Goal: Information Seeking & Learning: Check status

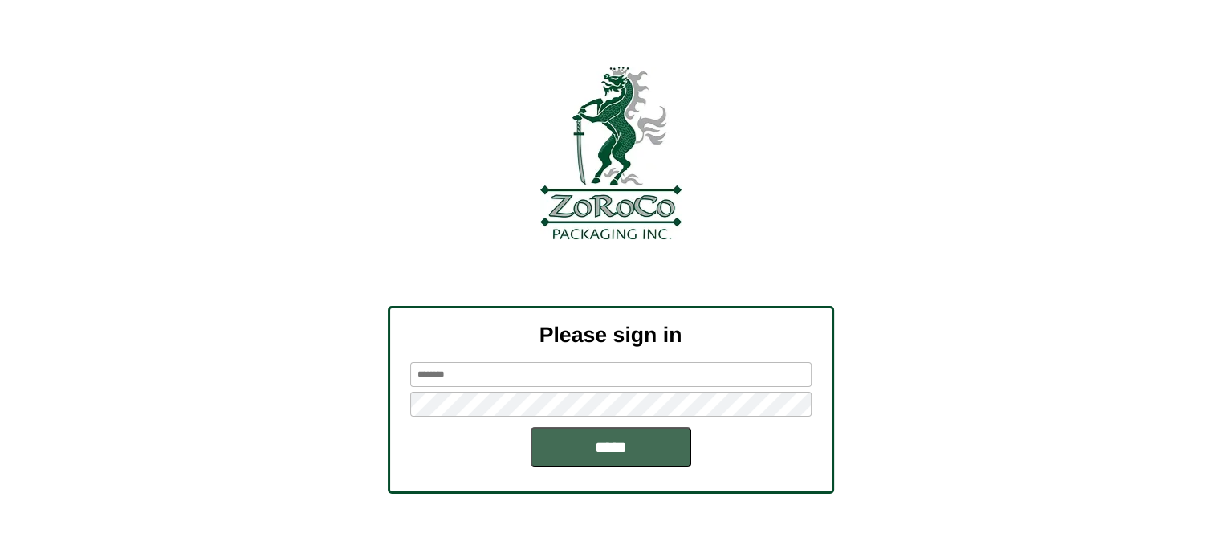
type input "********"
click at [616, 452] on input "*****" at bounding box center [610, 447] width 161 height 40
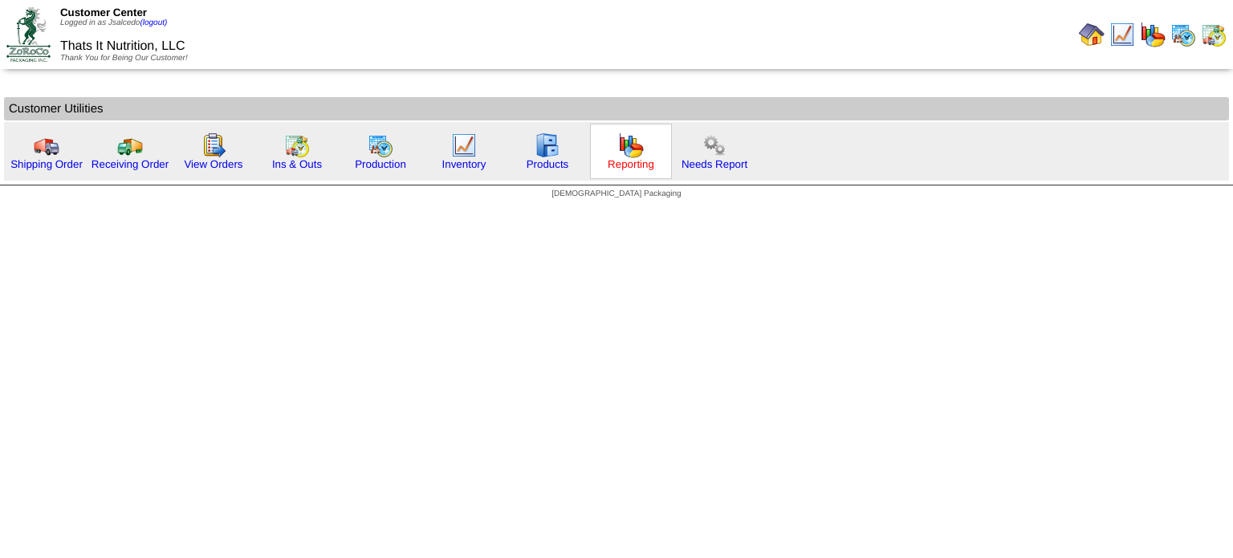
click at [624, 163] on link "Reporting" at bounding box center [631, 164] width 47 height 12
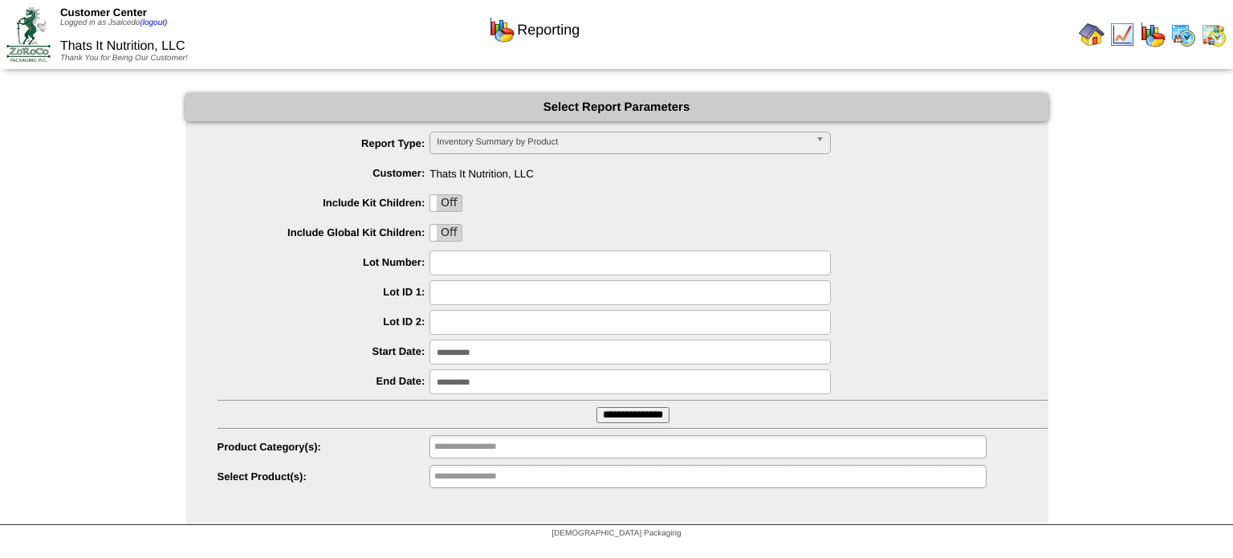
click at [625, 411] on input "**********" at bounding box center [632, 415] width 73 height 16
click at [29, 48] on img at bounding box center [28, 34] width 44 height 54
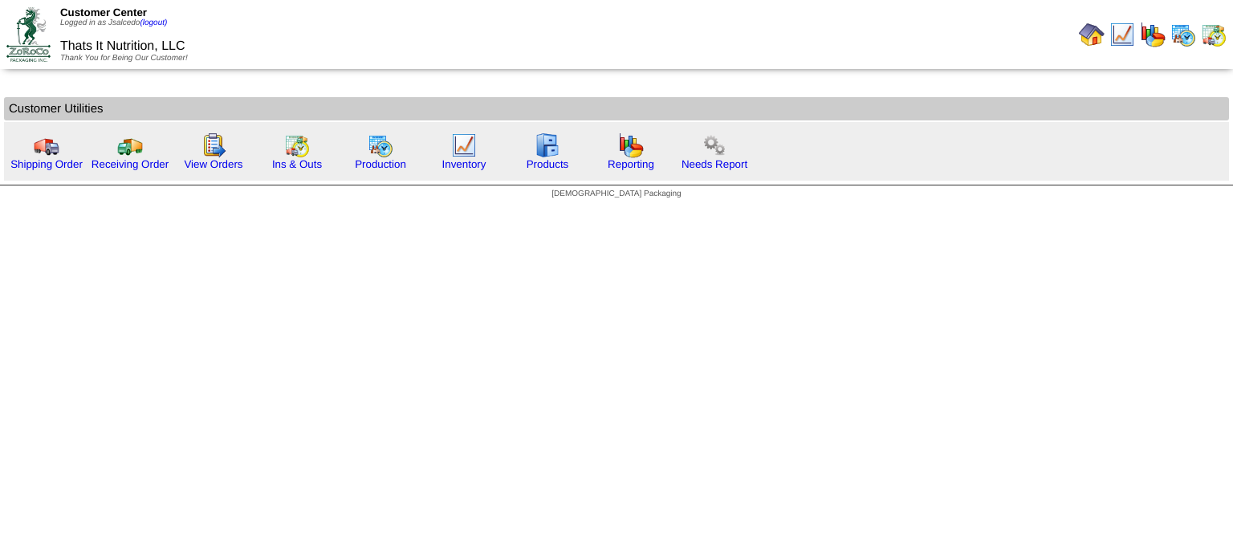
click at [35, 23] on img at bounding box center [28, 34] width 44 height 54
drag, startPoint x: 40, startPoint y: 144, endPoint x: 39, endPoint y: 172, distance: 28.1
click at [39, 172] on tbody "Customer Utilities Shipping Order" at bounding box center [616, 138] width 1225 height 83
click at [50, 207] on html "Customer Center Logged in as Jsalcedo (logout) Thats It Nutrition, LLC Thank Yo…" at bounding box center [616, 103] width 1233 height 207
click at [379, 164] on link "Production" at bounding box center [380, 164] width 51 height 12
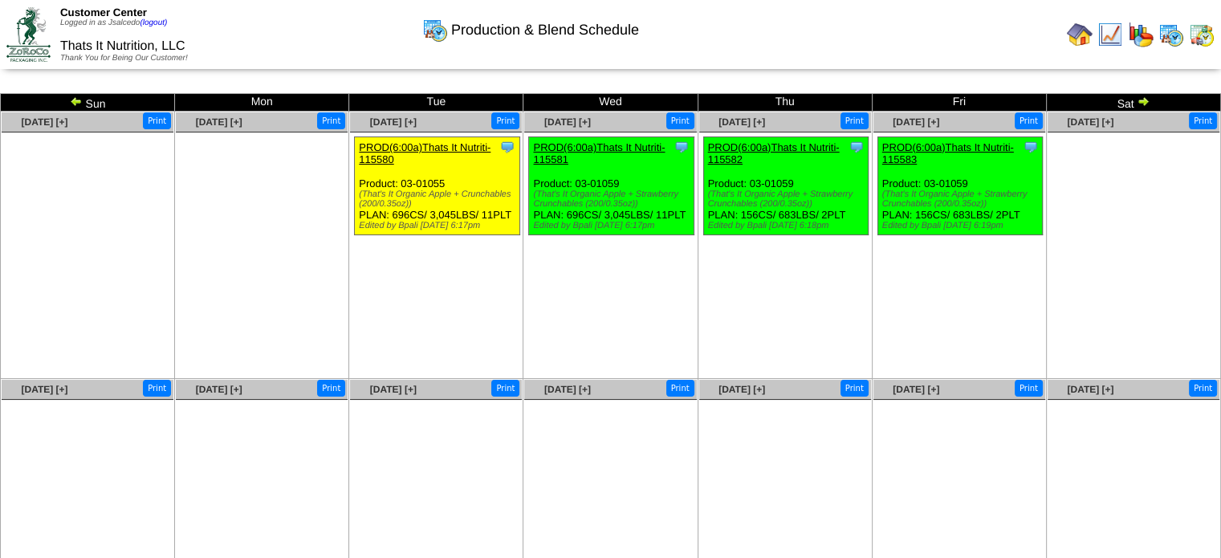
click at [1140, 99] on img at bounding box center [1142, 101] width 13 height 13
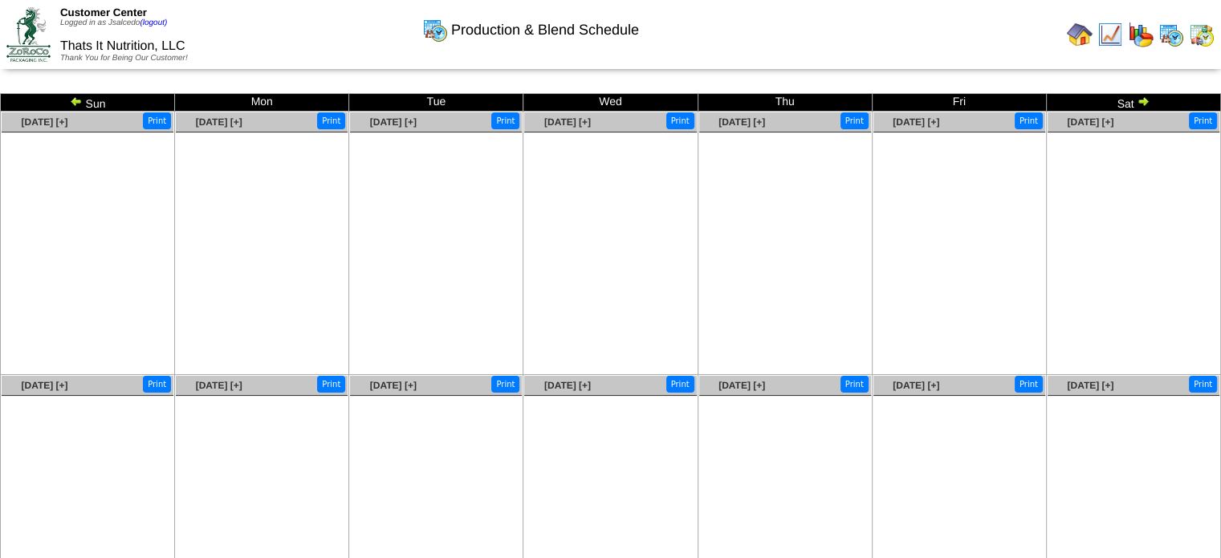
click at [71, 98] on img at bounding box center [76, 101] width 13 height 13
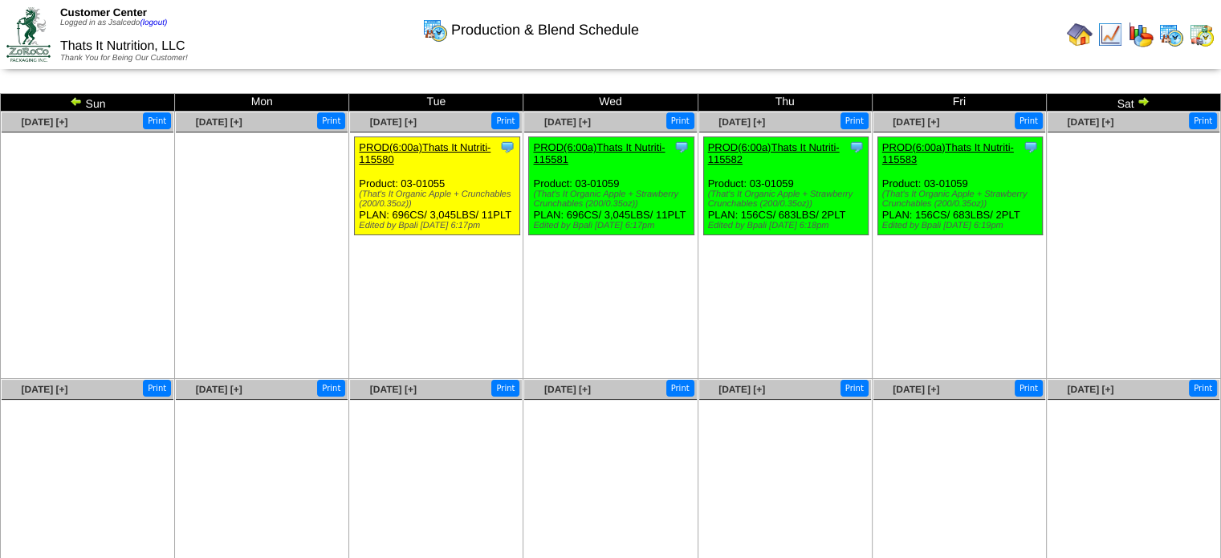
click at [71, 98] on img at bounding box center [76, 101] width 13 height 13
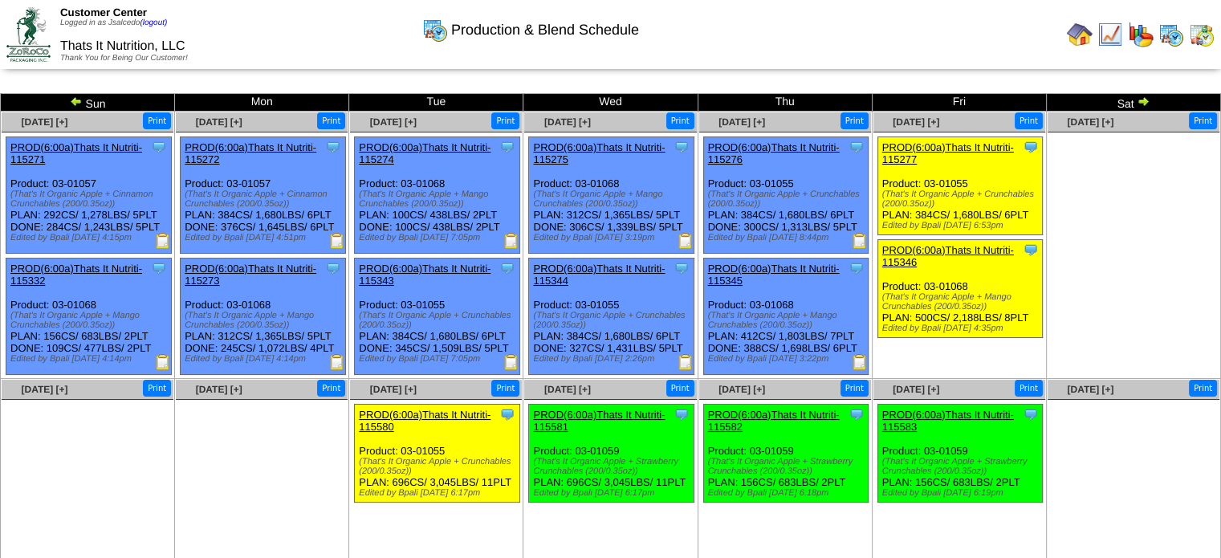
click at [26, 21] on img at bounding box center [28, 34] width 44 height 54
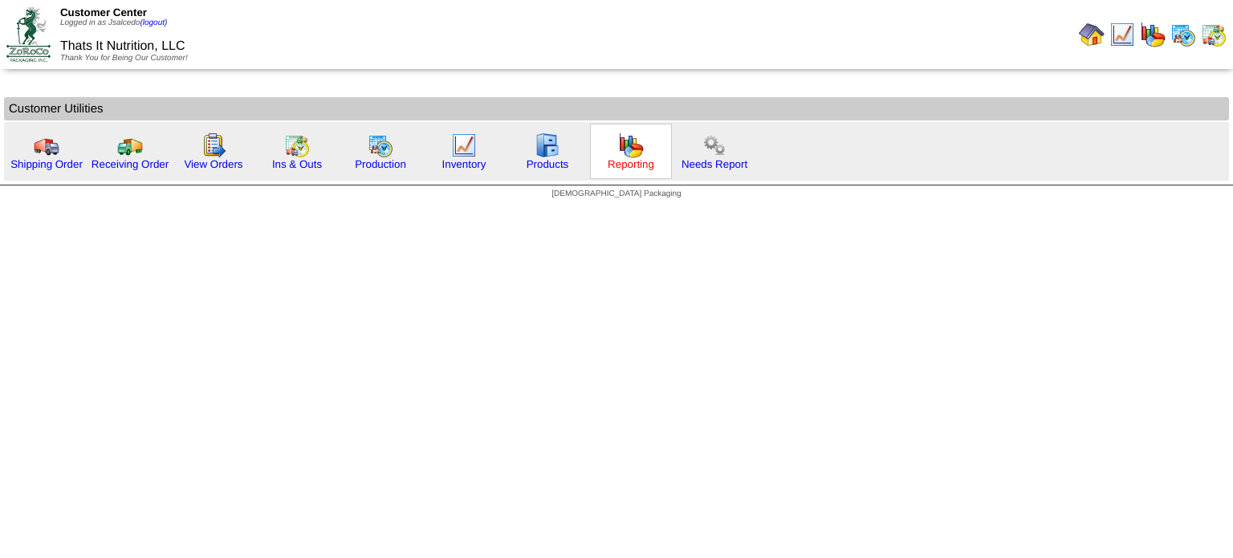
click at [627, 167] on link "Reporting" at bounding box center [631, 164] width 47 height 12
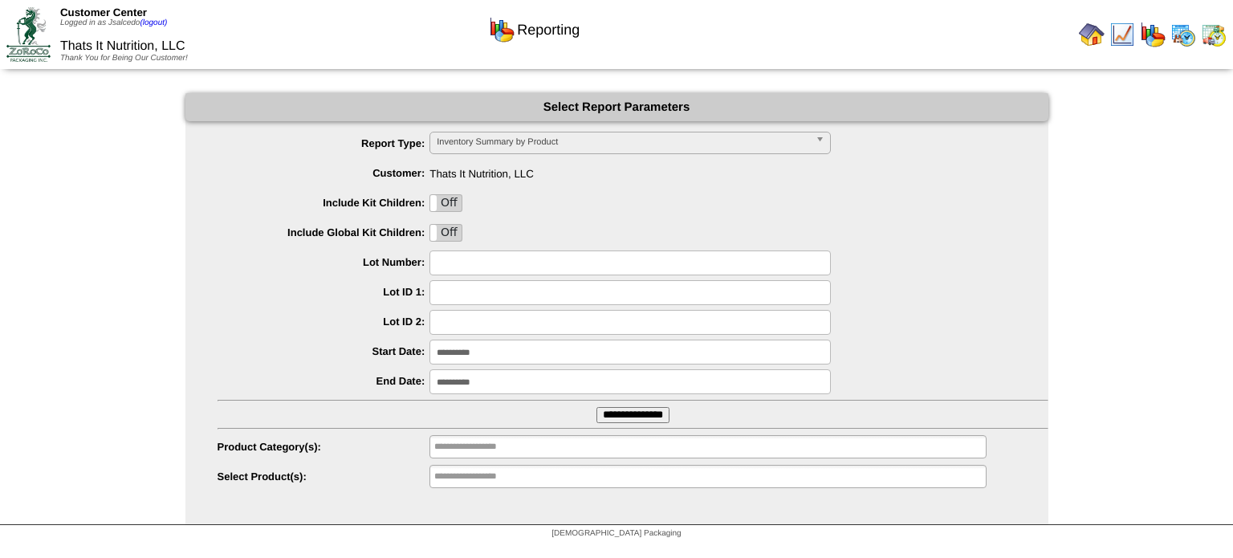
click at [658, 416] on input "**********" at bounding box center [632, 415] width 73 height 16
click at [37, 26] on img at bounding box center [28, 34] width 44 height 54
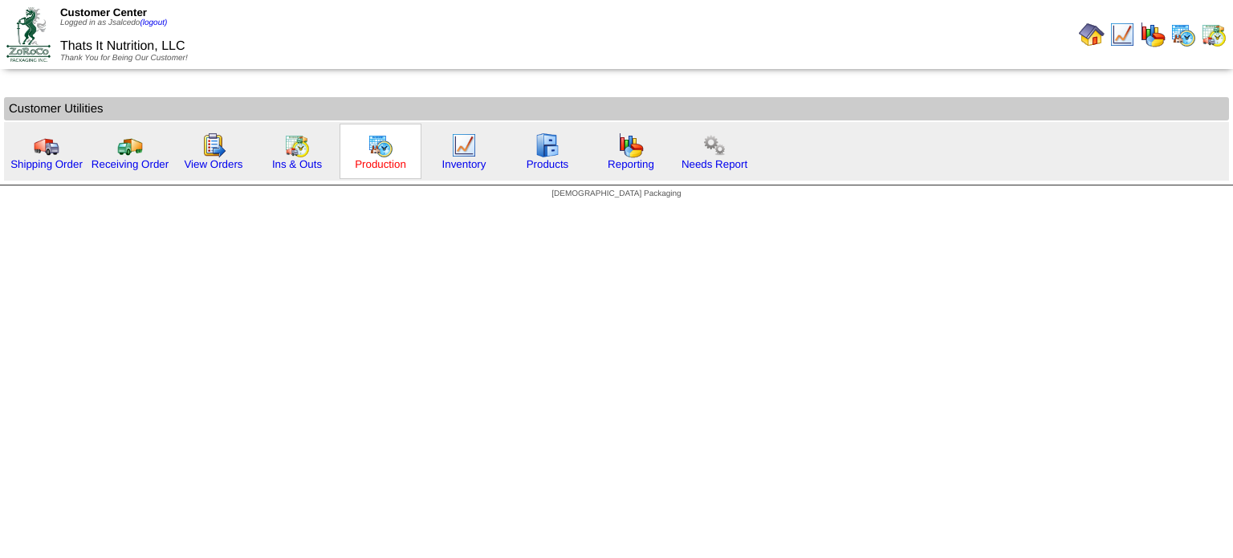
click at [378, 162] on link "Production" at bounding box center [380, 164] width 51 height 12
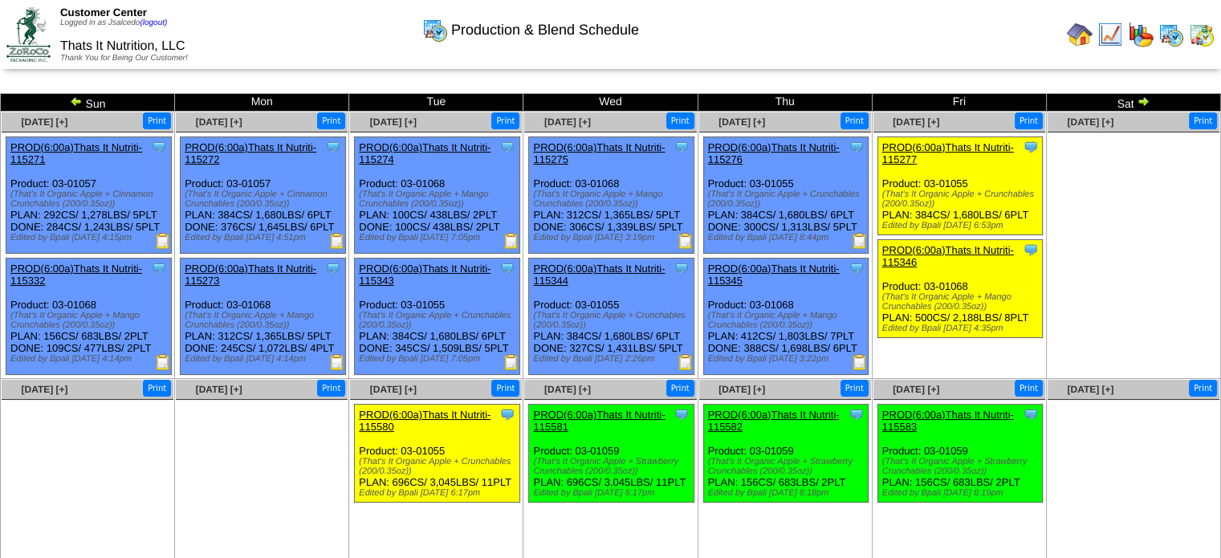
click at [30, 24] on img at bounding box center [28, 34] width 44 height 54
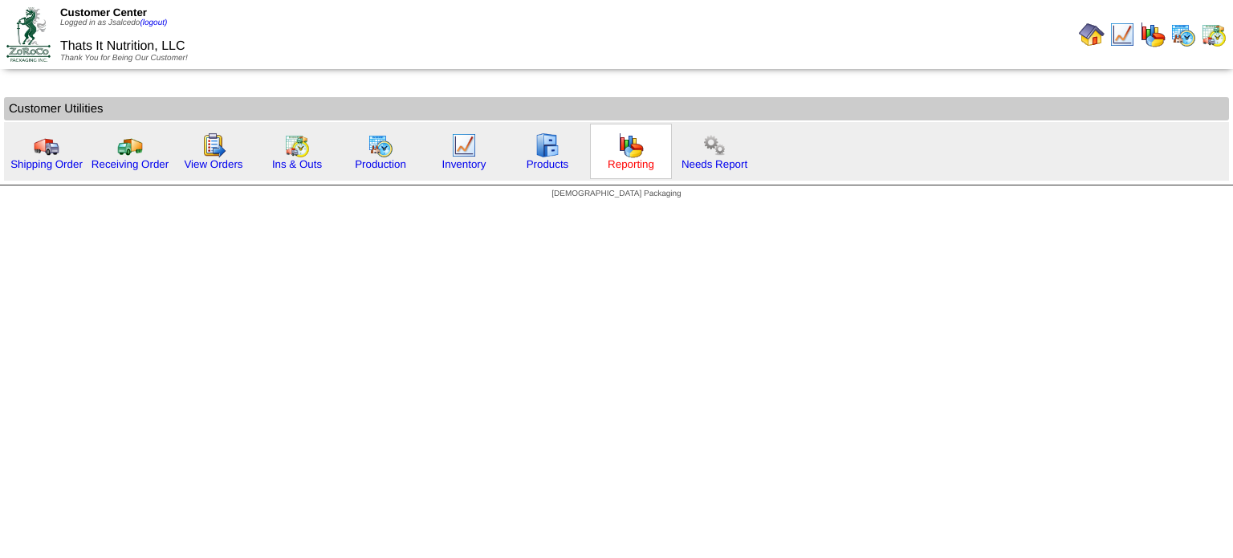
click at [636, 166] on link "Reporting" at bounding box center [631, 164] width 47 height 12
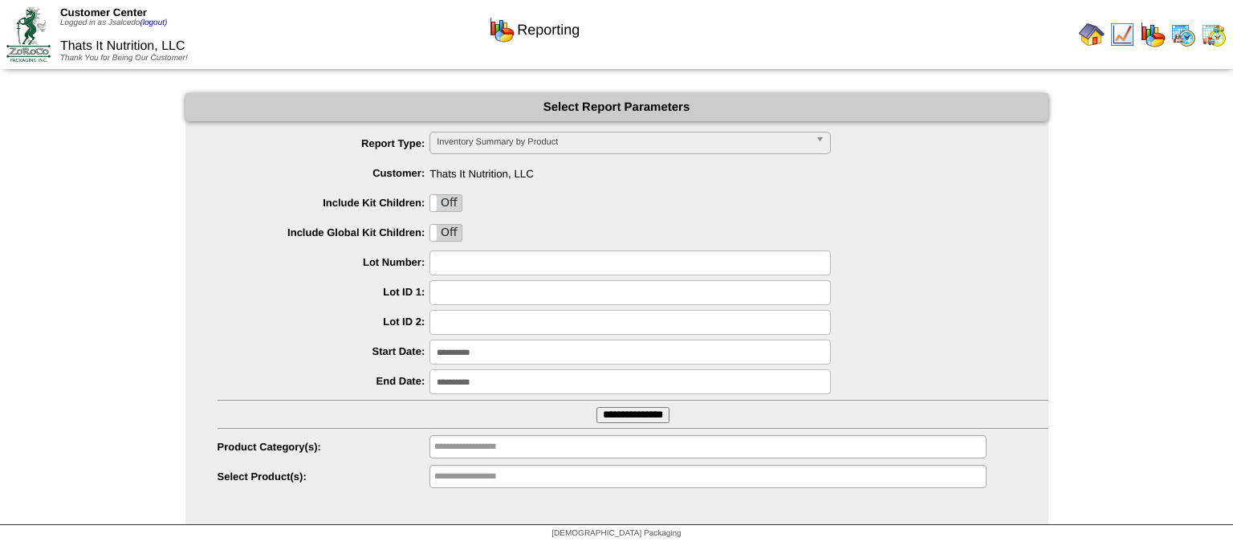
click at [606, 412] on input "**********" at bounding box center [632, 415] width 73 height 16
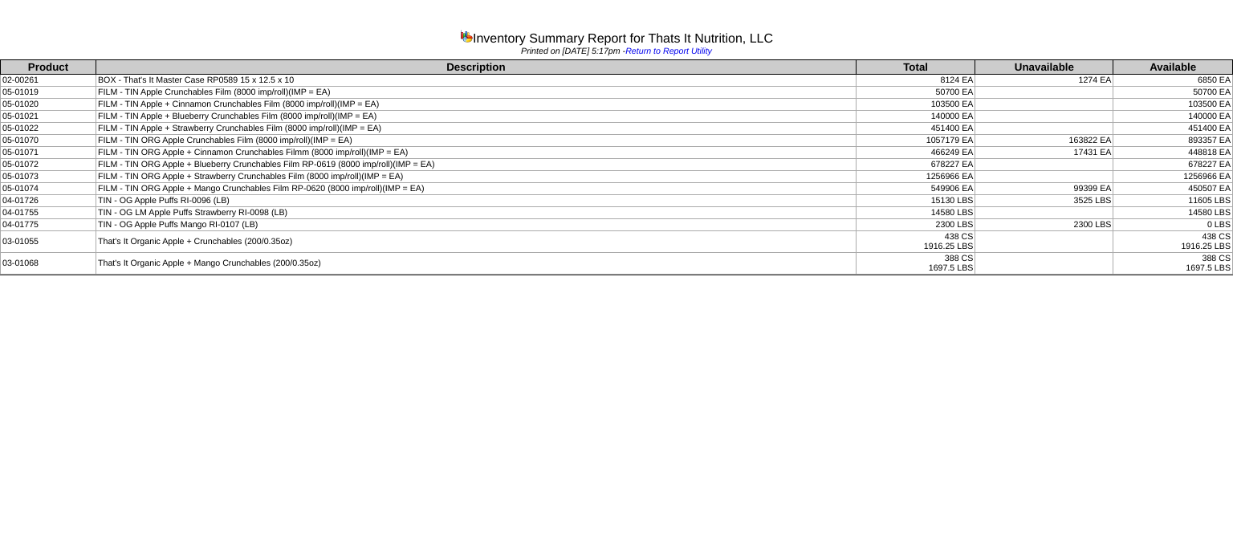
click at [530, 221] on td "TIN - OG Apple Puffs Mango RI-0107 (LB)" at bounding box center [476, 225] width 760 height 12
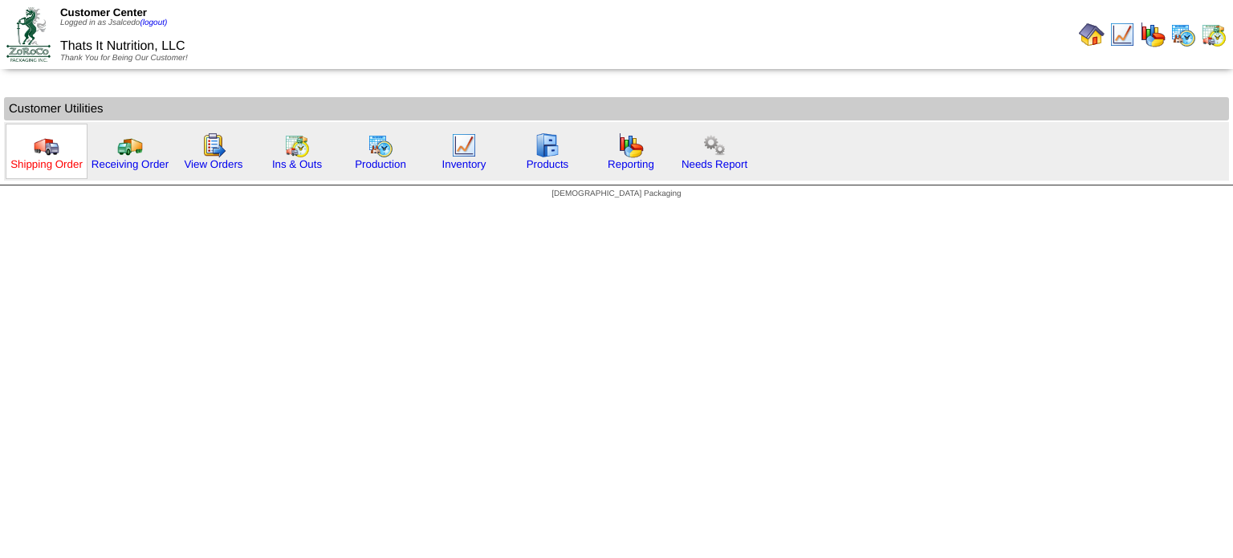
click at [48, 158] on link "Shipping Order" at bounding box center [46, 164] width 72 height 12
click at [376, 160] on link "Production" at bounding box center [380, 164] width 51 height 12
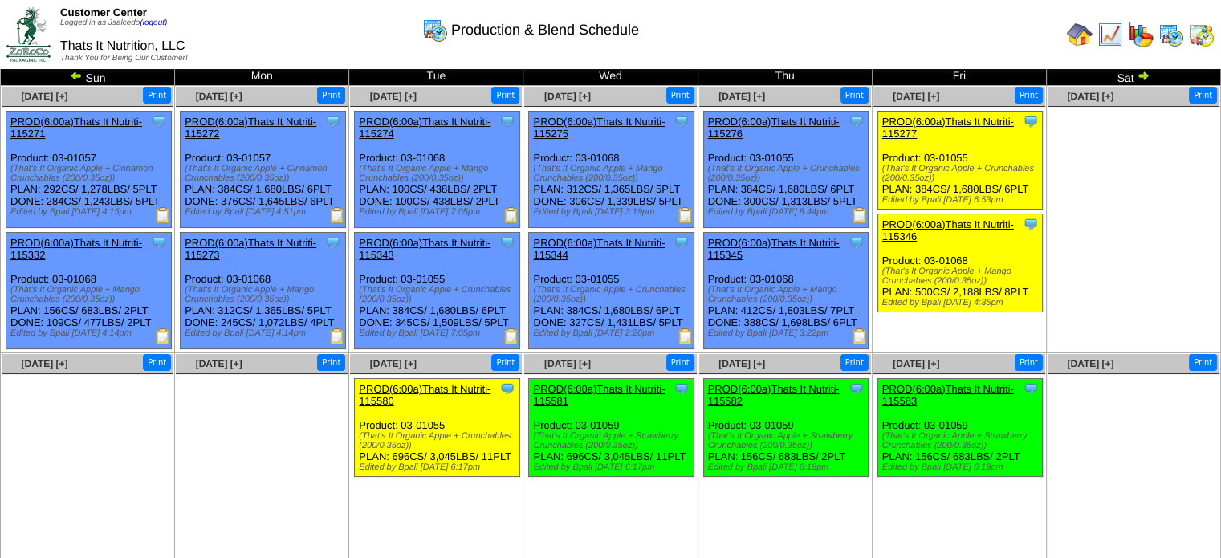
scroll to position [22, 0]
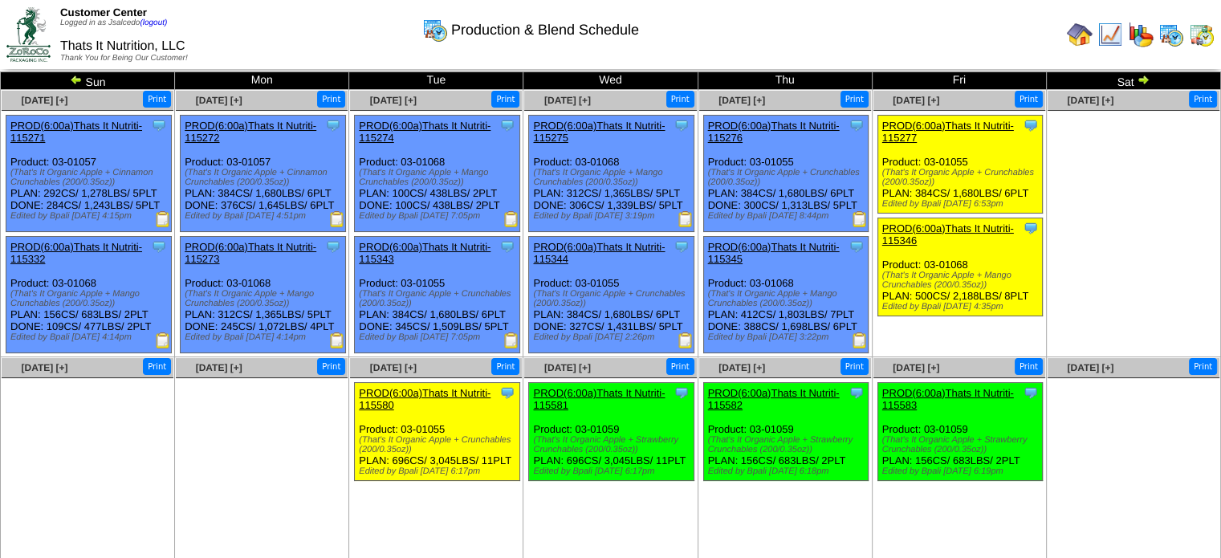
click at [1133, 75] on div "Customer Center Logged in as Jsalcedo (logout) Thats It Nutrition, LLC Thank Yo…" at bounding box center [610, 37] width 1221 height 75
click at [1156, 77] on td "Sat" at bounding box center [1133, 81] width 174 height 18
